Goal: Task Accomplishment & Management: Manage account settings

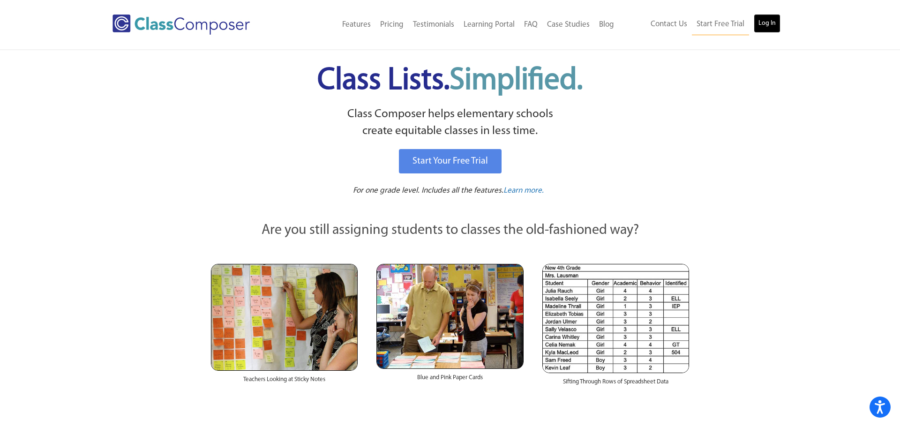
click at [766, 23] on link "Log In" at bounding box center [766, 23] width 27 height 19
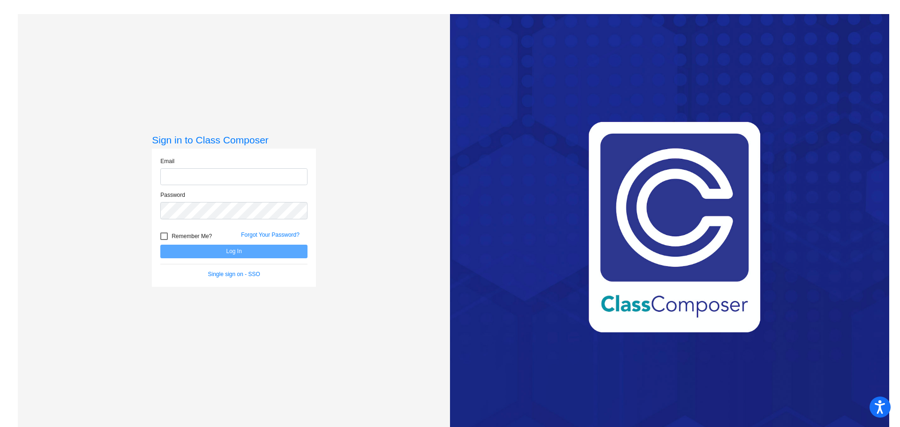
type input "[PERSON_NAME][EMAIL_ADDRESS][DOMAIN_NAME]"
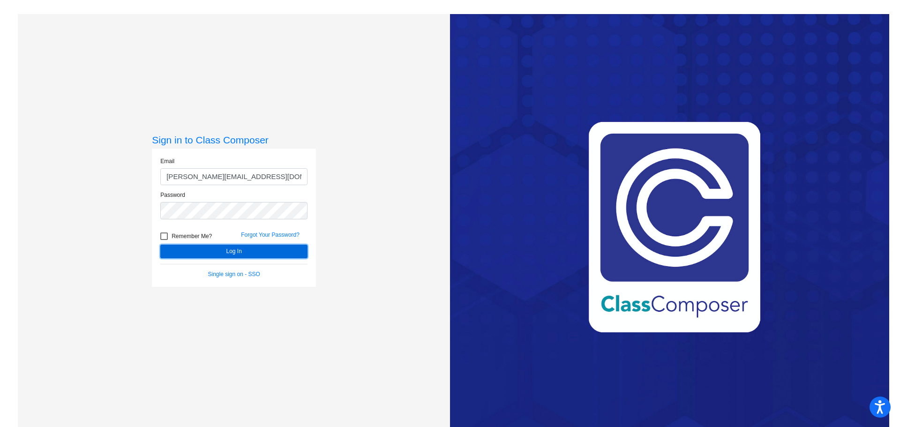
click at [230, 254] on button "Log In" at bounding box center [233, 252] width 147 height 14
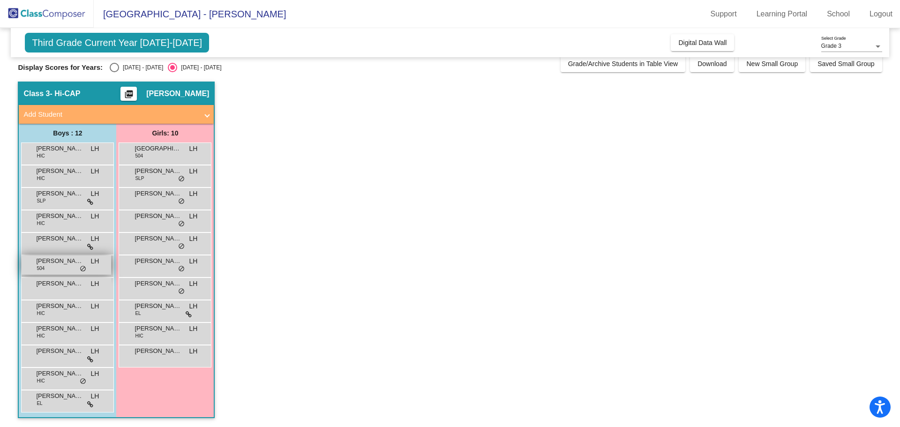
scroll to position [8, 0]
click at [87, 357] on icon at bounding box center [90, 359] width 6 height 7
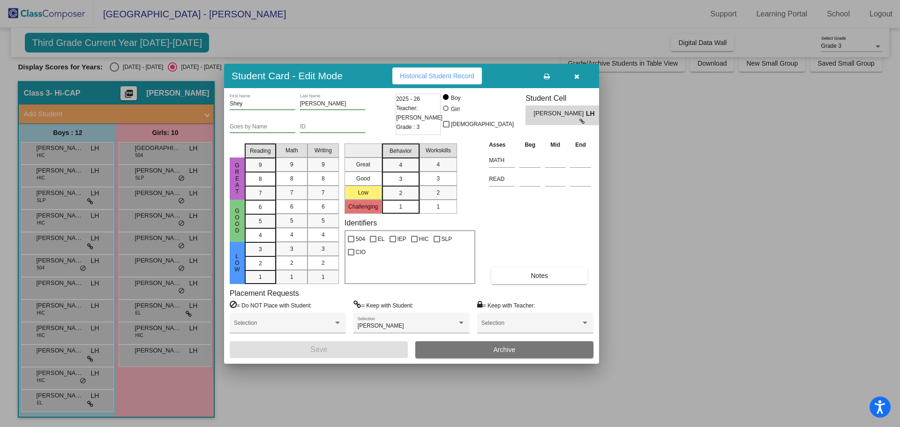
click at [574, 75] on icon "button" at bounding box center [576, 76] width 5 height 7
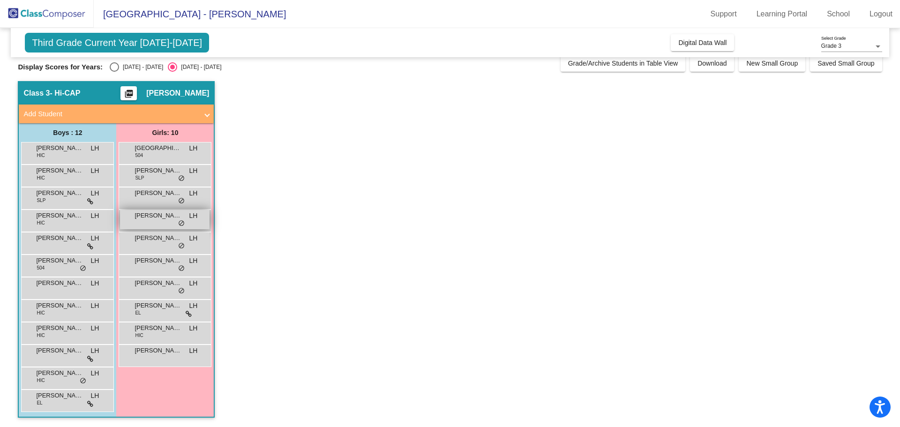
click at [186, 218] on div "Kinsley Sullivan LH lock do_not_disturb_alt" at bounding box center [164, 219] width 89 height 19
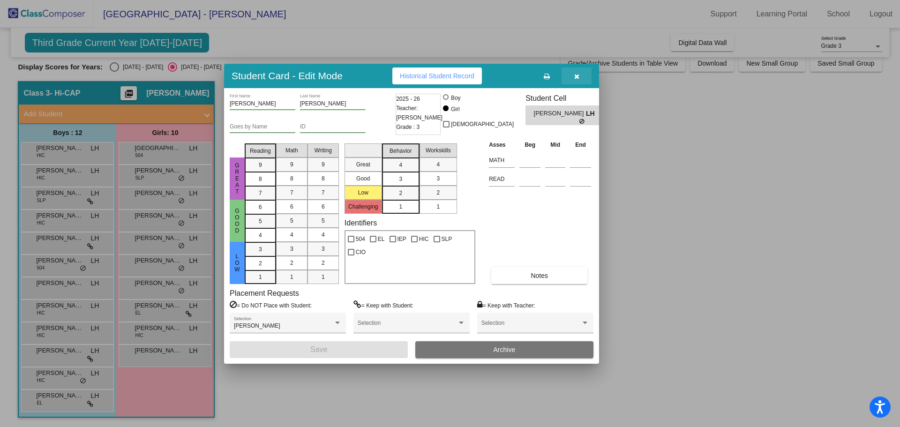
click at [576, 77] on icon "button" at bounding box center [576, 76] width 5 height 7
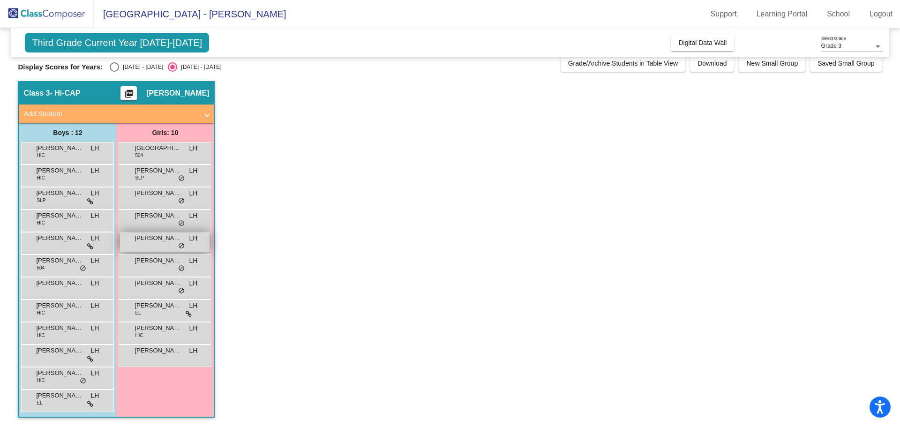
click at [175, 236] on span "OLIVIA KNUTSON" at bounding box center [157, 237] width 47 height 9
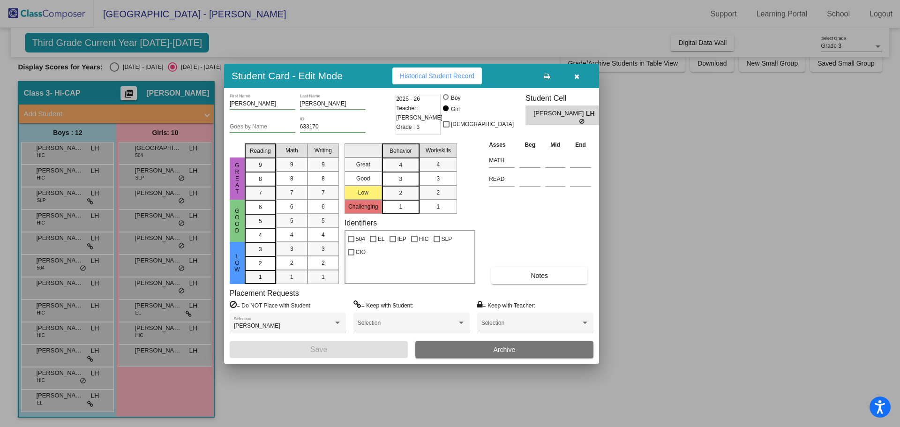
click at [574, 74] on icon "button" at bounding box center [576, 76] width 5 height 7
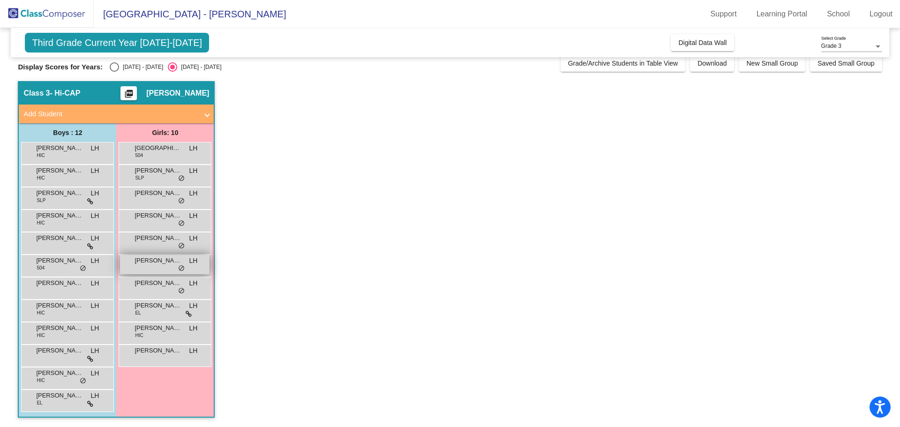
click at [169, 269] on div "Penelope Samardzic LH lock do_not_disturb_alt" at bounding box center [164, 264] width 89 height 19
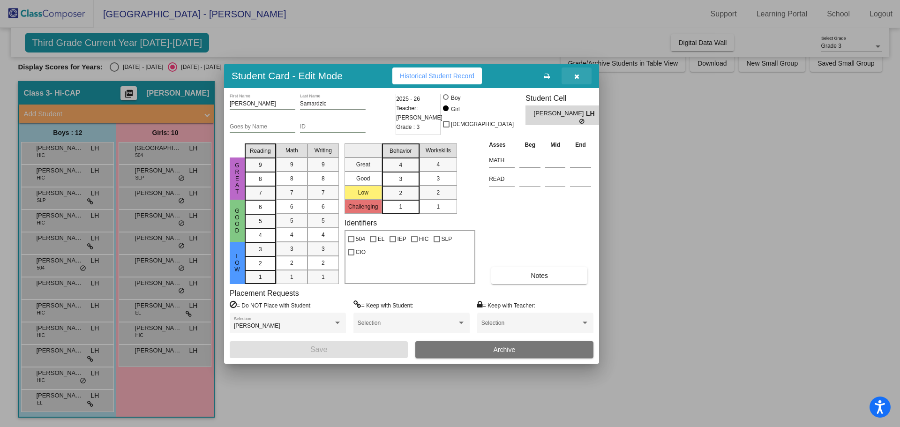
click at [578, 75] on icon "button" at bounding box center [576, 76] width 5 height 7
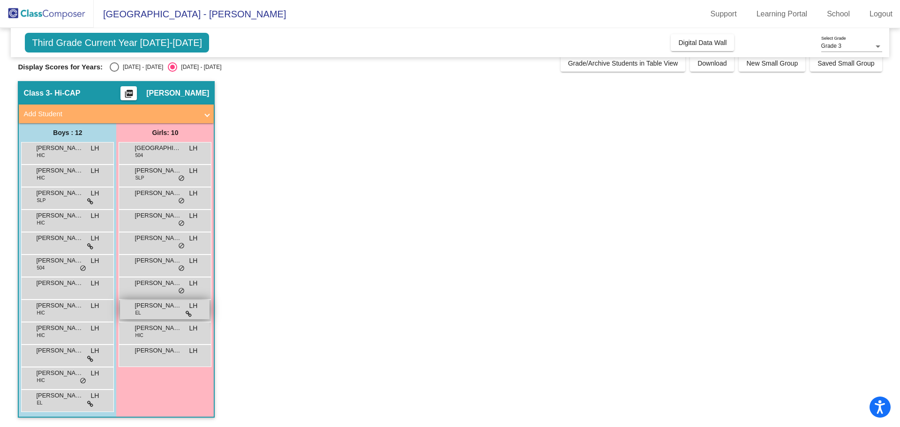
click at [182, 308] on div "Ruth Vasquez Cruz EL LH lock do_not_disturb_alt" at bounding box center [164, 309] width 89 height 19
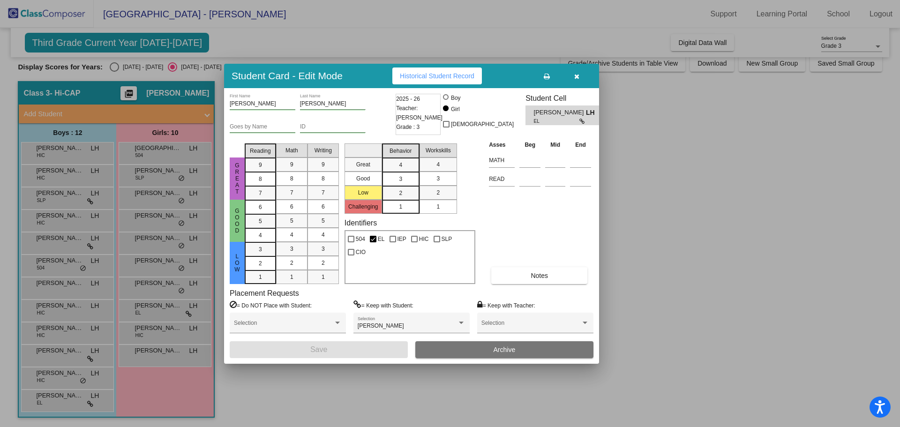
click at [575, 77] on icon "button" at bounding box center [576, 76] width 5 height 7
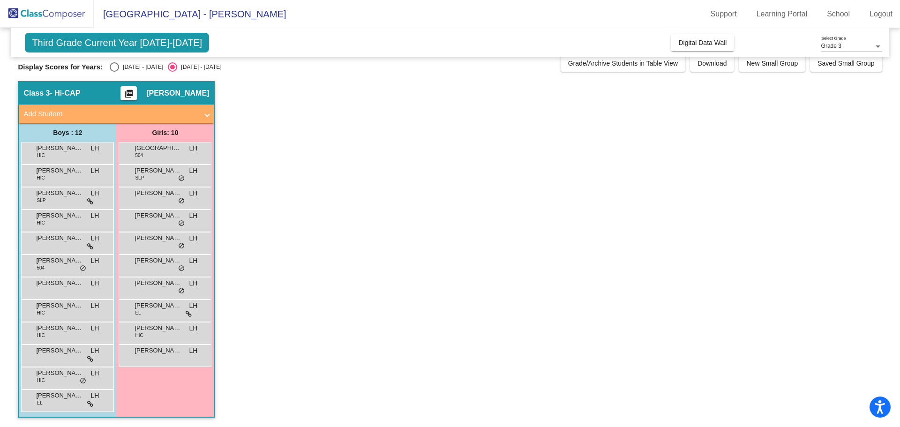
click at [110, 69] on div "Select an option" at bounding box center [114, 66] width 9 height 9
click at [114, 72] on input "2024 - 2025" at bounding box center [114, 72] width 0 height 0
radio input "true"
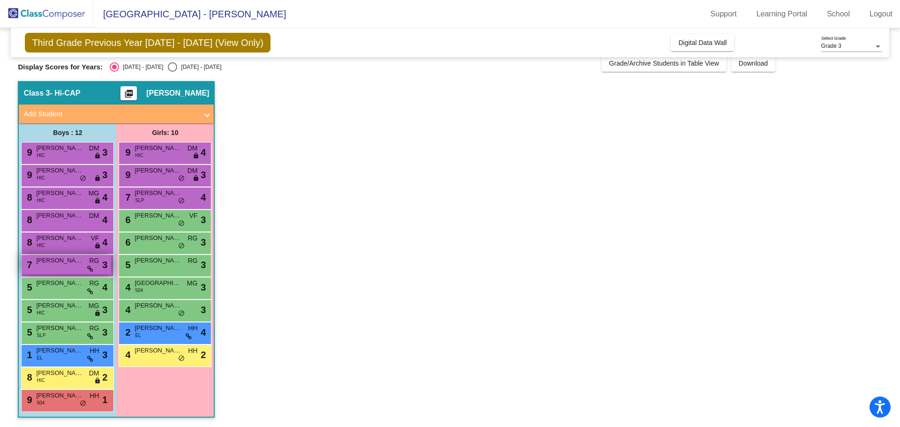
scroll to position [0, 0]
